Goal: Information Seeking & Learning: Learn about a topic

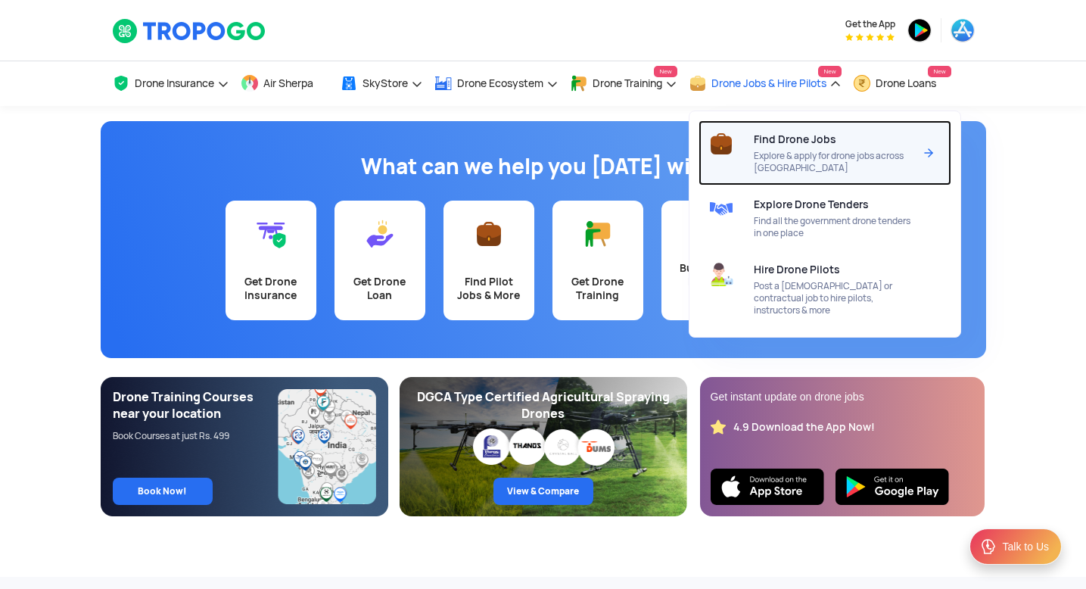
click at [768, 142] on span "Find Drone Jobs" at bounding box center [795, 139] width 82 height 12
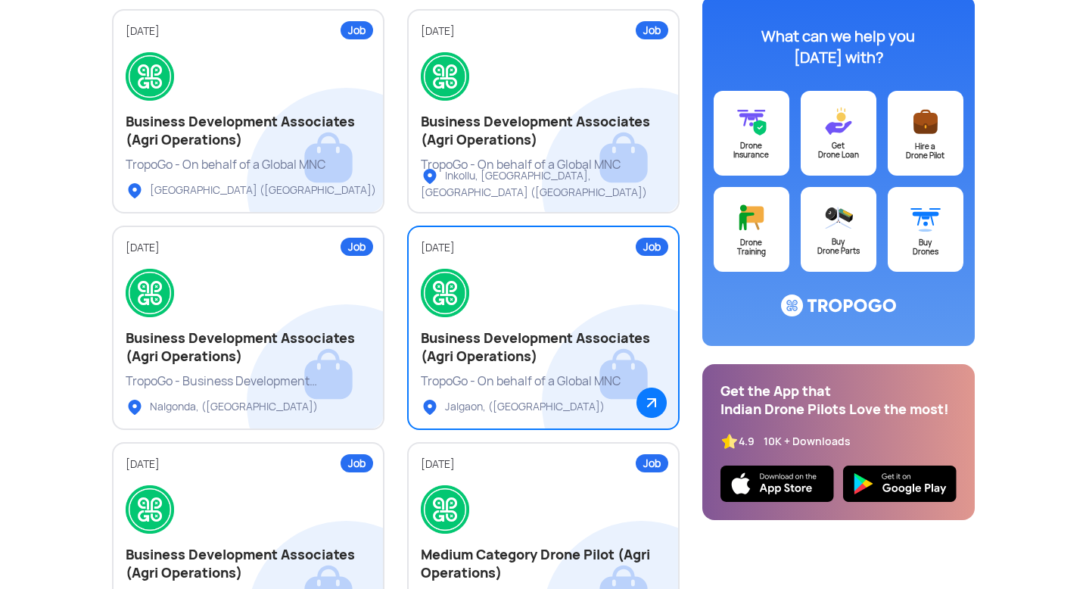
scroll to position [264, 0]
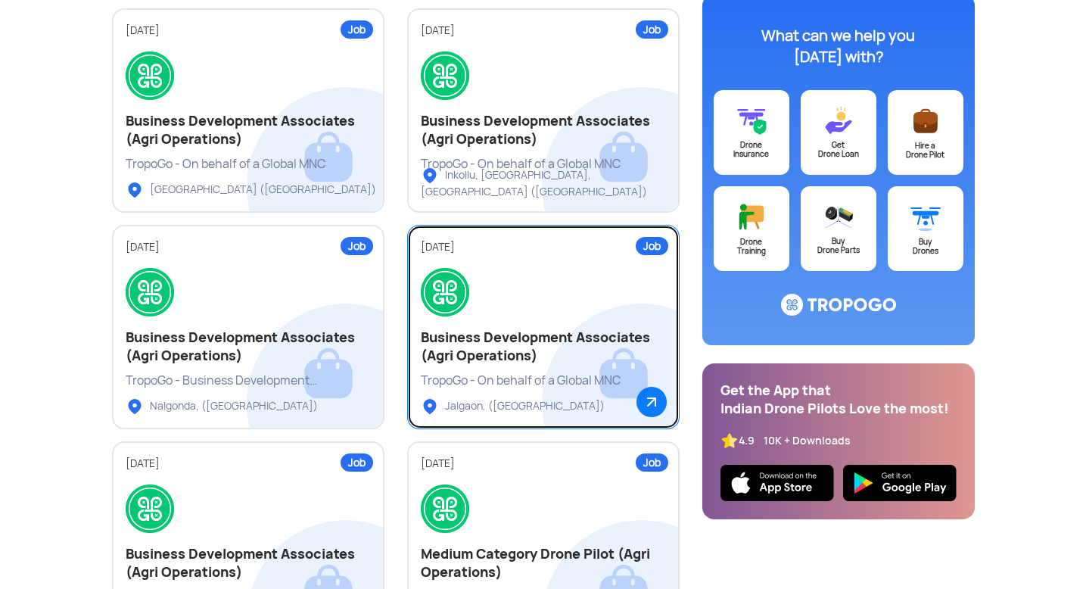
click at [652, 398] on img at bounding box center [651, 402] width 30 height 30
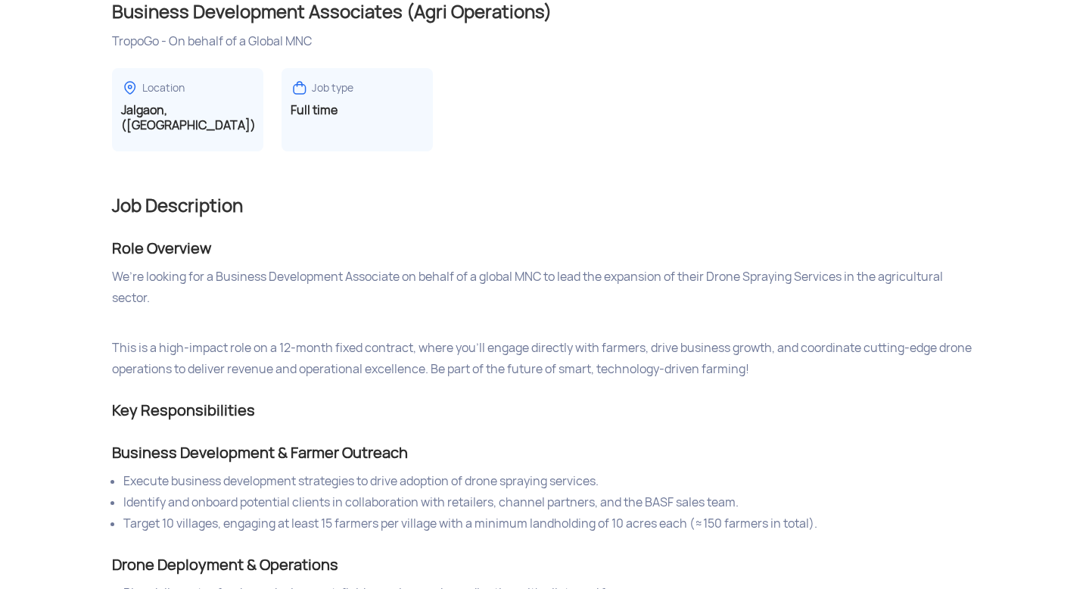
scroll to position [303, 0]
